Goal: Task Accomplishment & Management: Use online tool/utility

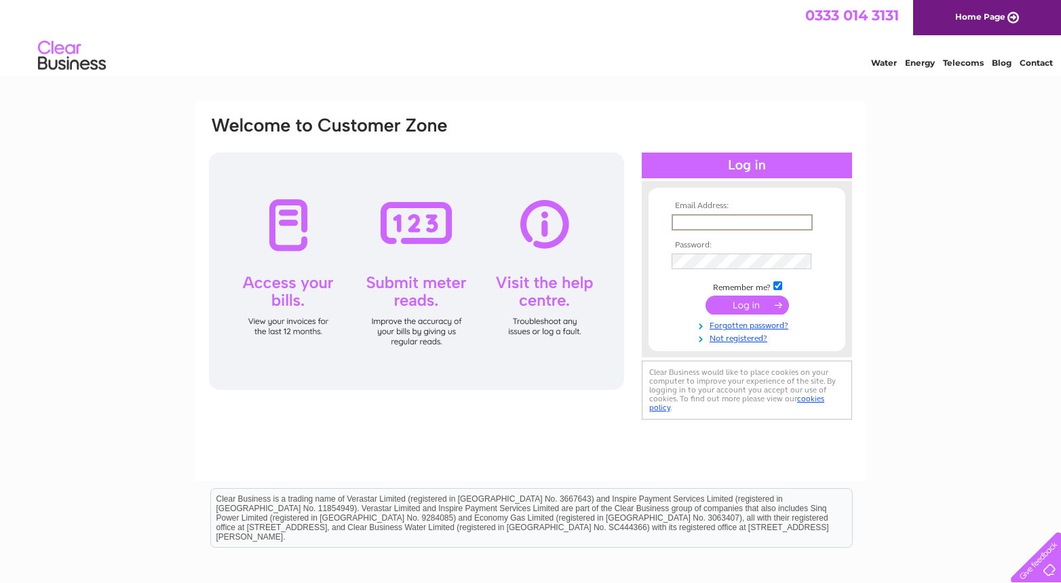
type input "lorna@paulpieri.co.uk"
click at [747, 304] on input "submit" at bounding box center [747, 305] width 83 height 19
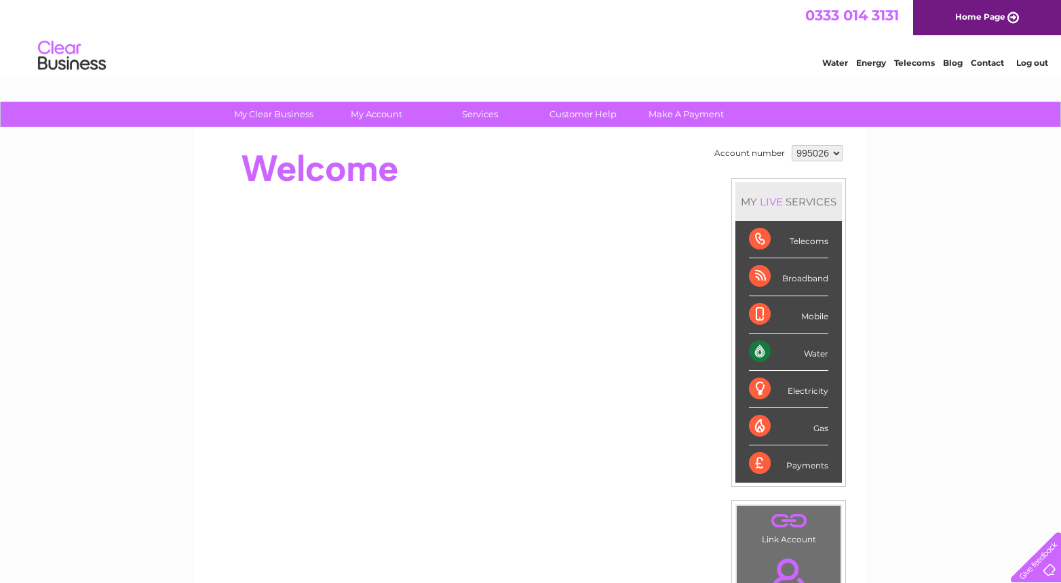
click at [793, 353] on div "Water" at bounding box center [788, 352] width 79 height 37
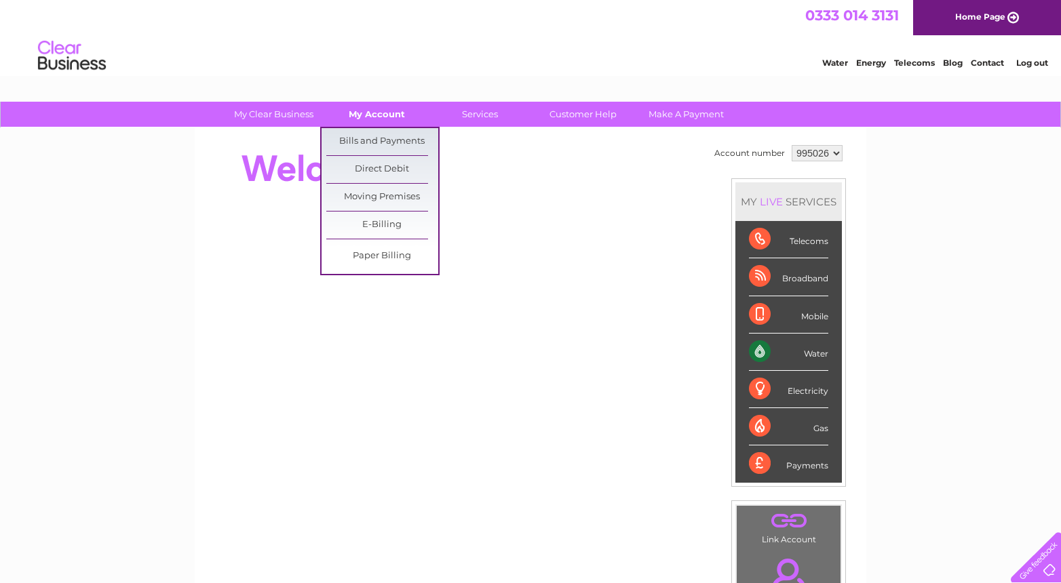
click at [374, 125] on link "My Account" at bounding box center [377, 114] width 112 height 25
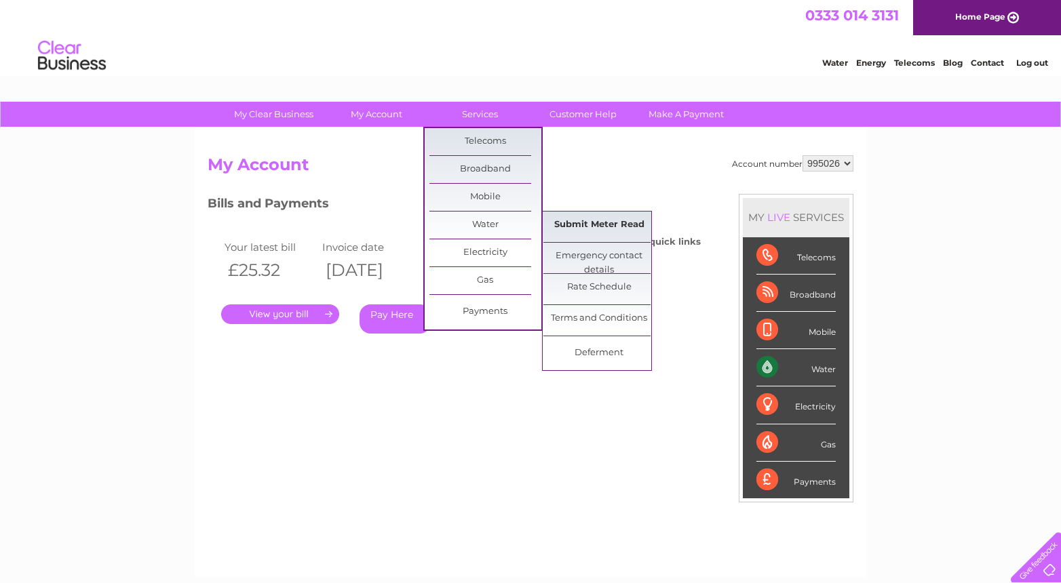
click at [578, 225] on link "Submit Meter Read" at bounding box center [599, 225] width 112 height 27
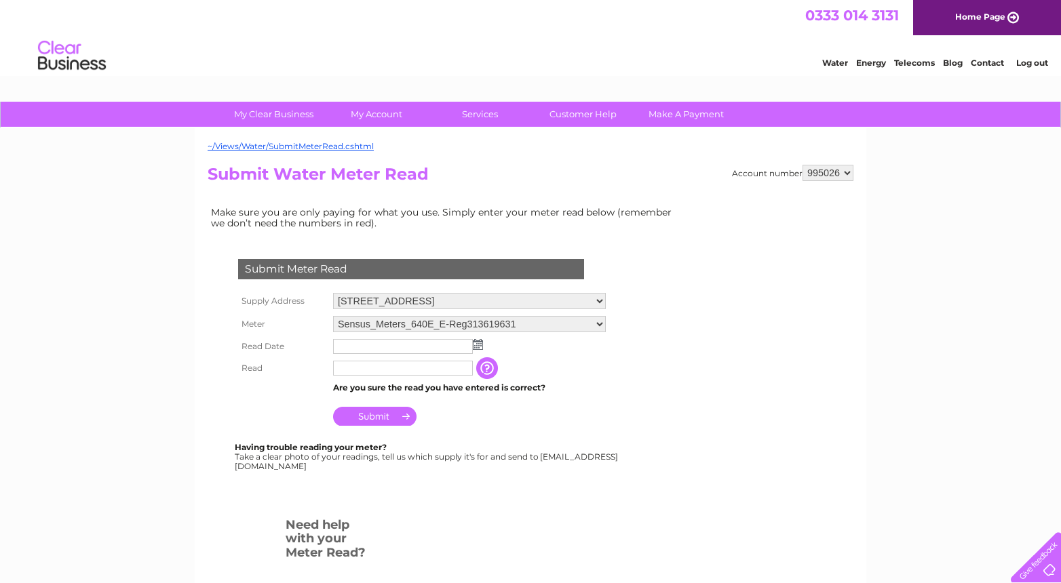
click at [478, 341] on img at bounding box center [478, 344] width 10 height 11
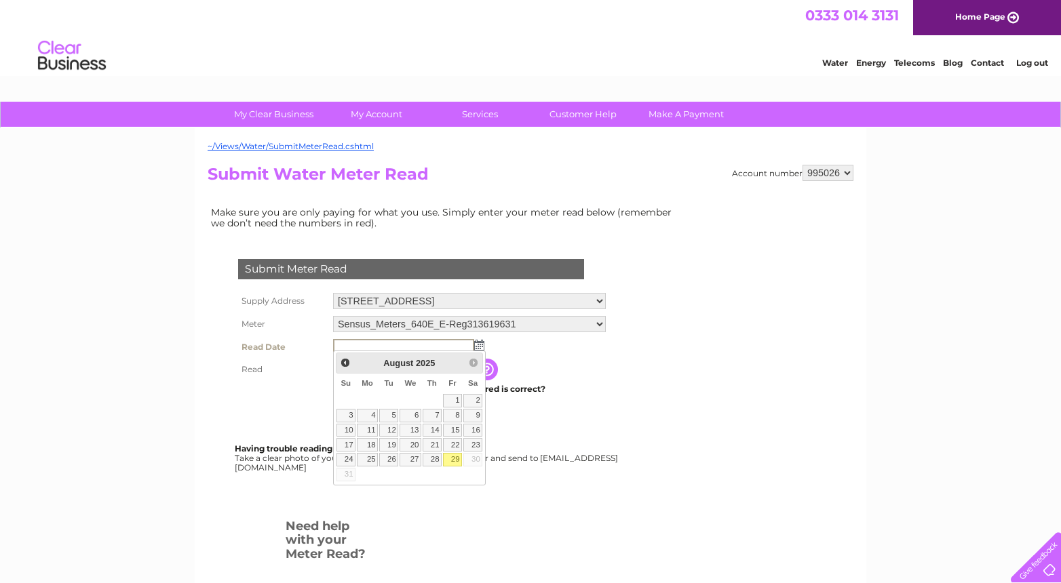
click at [454, 461] on link "29" at bounding box center [452, 460] width 19 height 14
type input "2025/08/29"
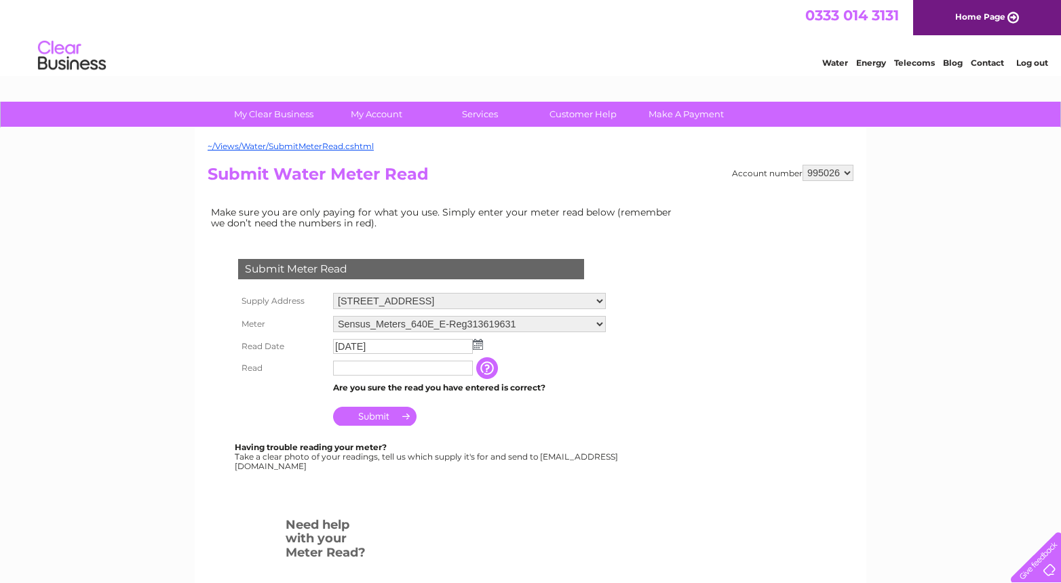
click at [350, 375] on td at bounding box center [403, 369] width 147 height 22
click at [350, 371] on input "text" at bounding box center [403, 368] width 140 height 15
type input "000002"
click at [368, 421] on input "Submit" at bounding box center [374, 417] width 83 height 19
